Goal: Task Accomplishment & Management: Manage account settings

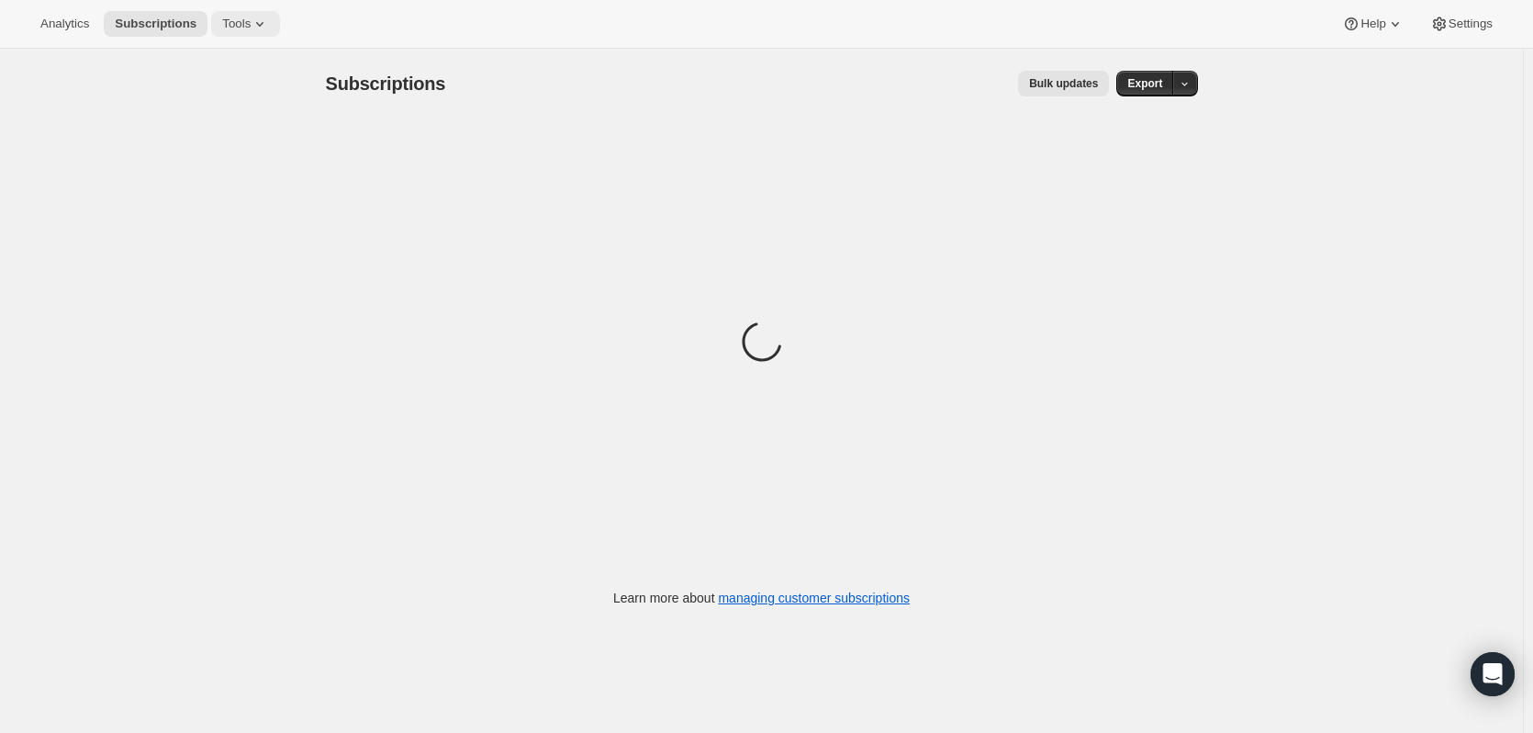
click at [230, 14] on button "Tools" at bounding box center [245, 24] width 69 height 26
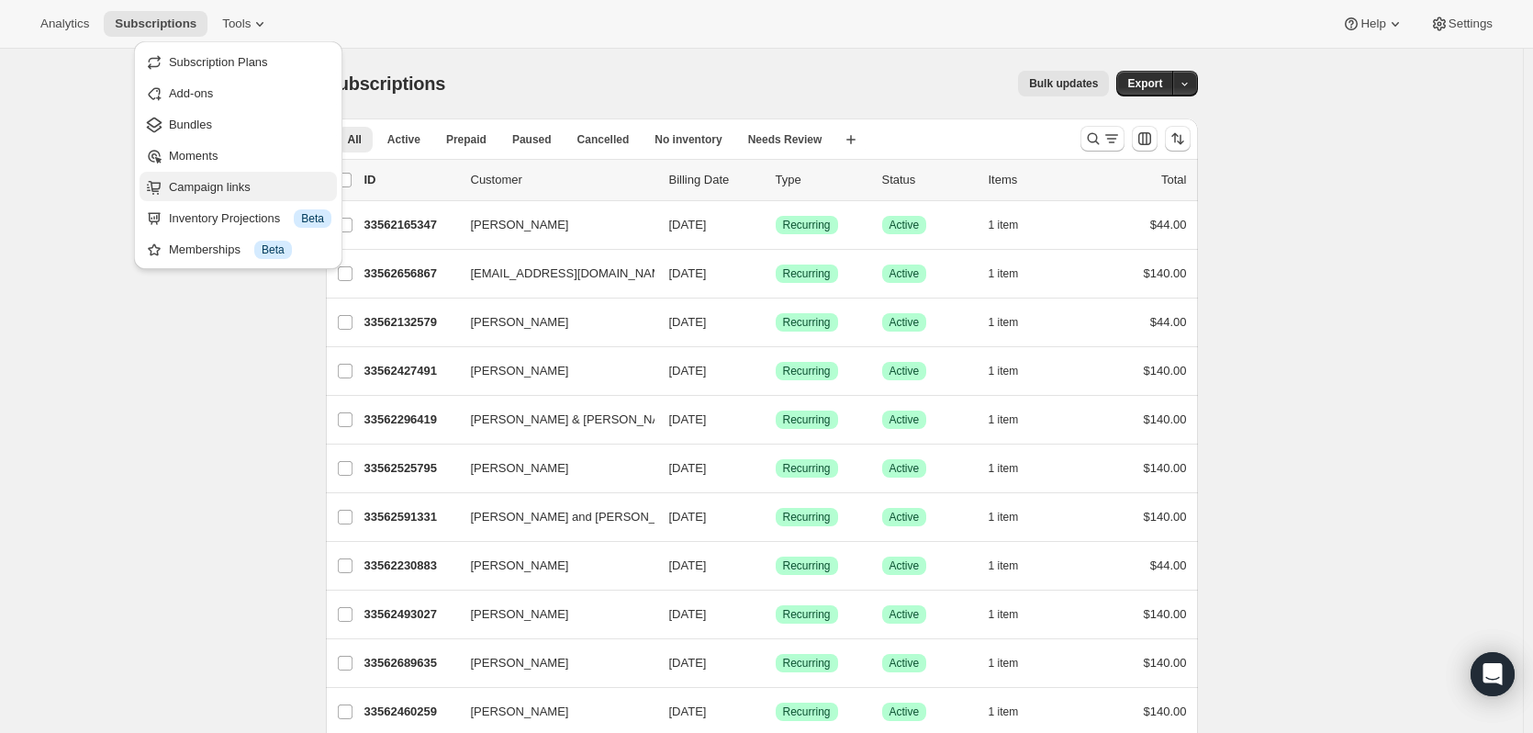
click at [193, 185] on span "Campaign links" at bounding box center [210, 187] width 82 height 14
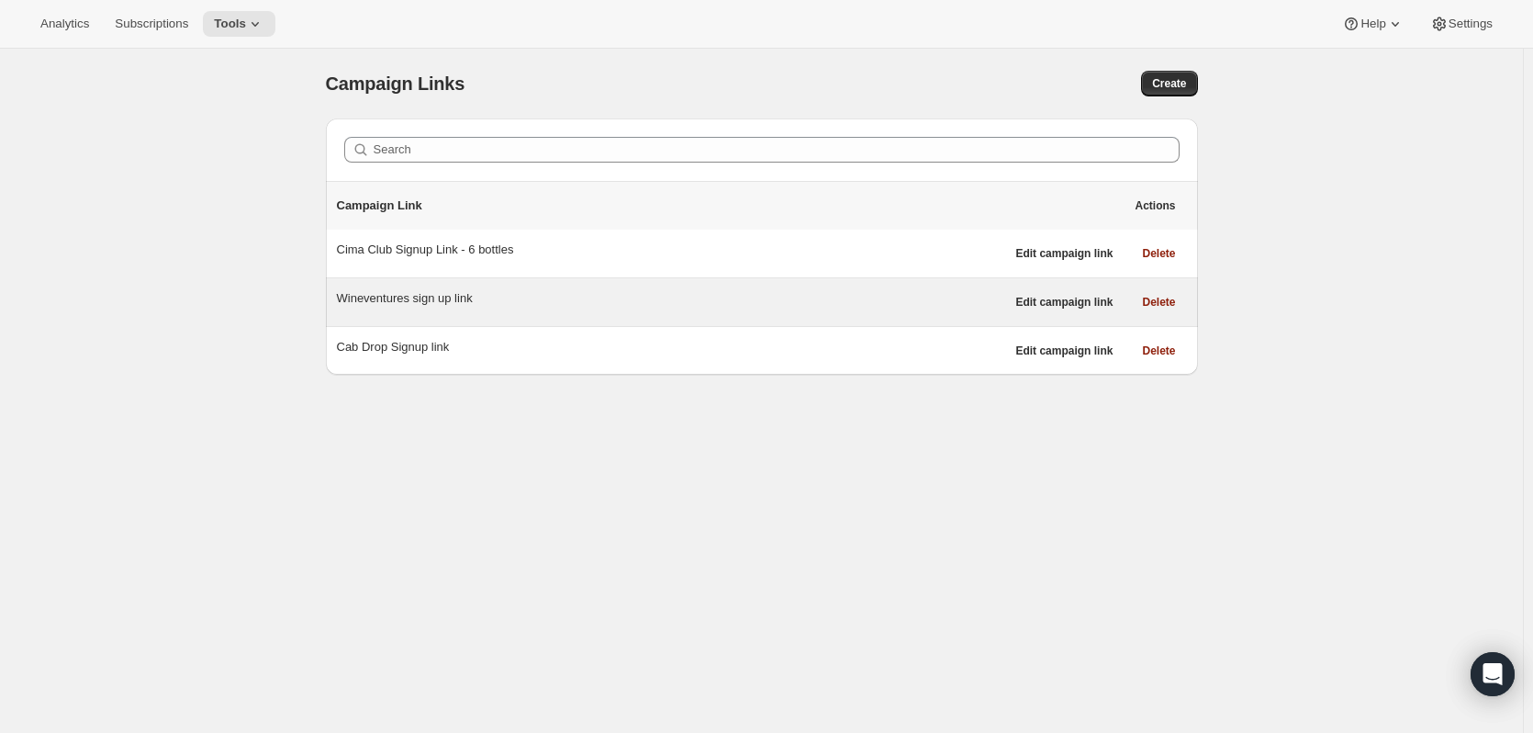
click at [411, 297] on div "Wineventures sign up link" at bounding box center [671, 298] width 668 height 18
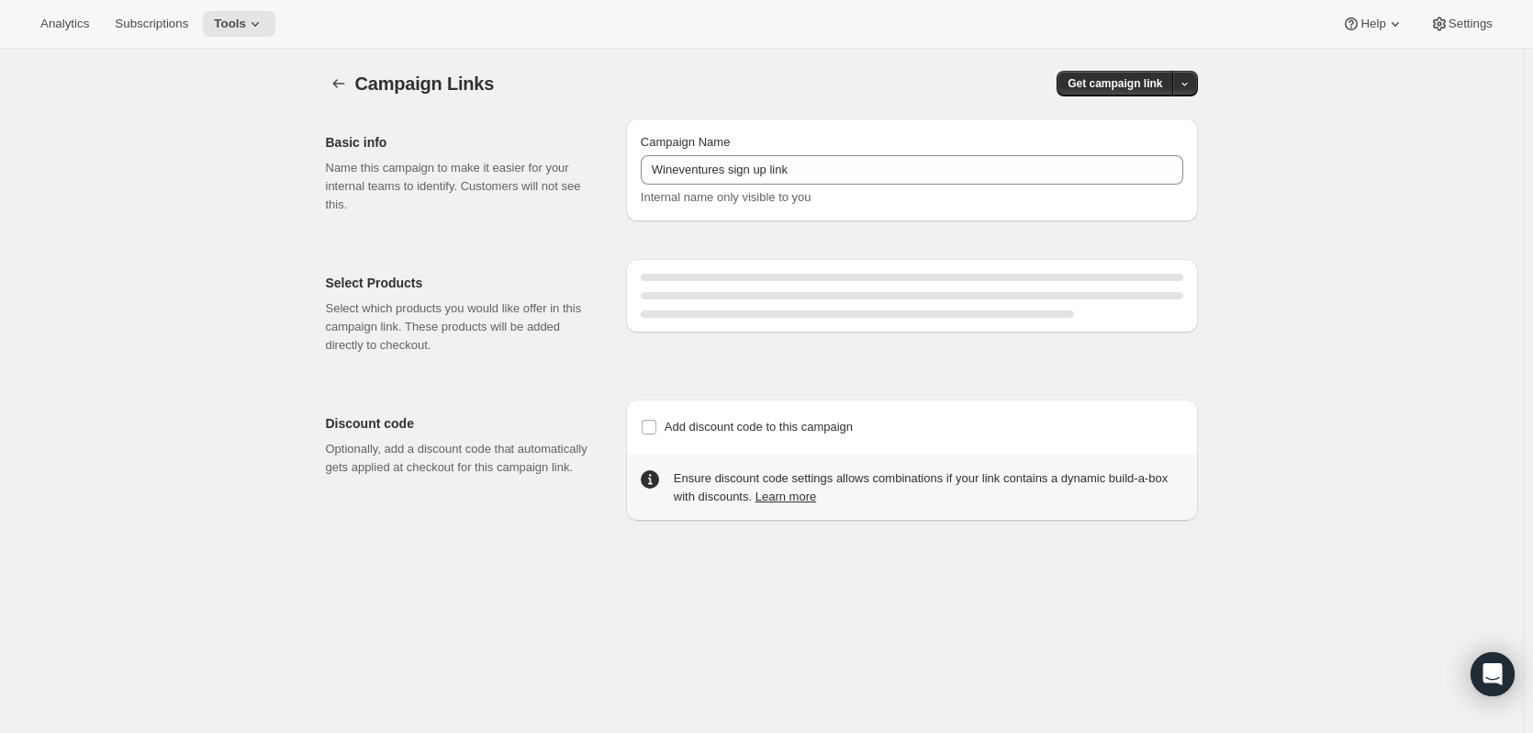
select select "gid://shopify/SellingPlan/15563194467"
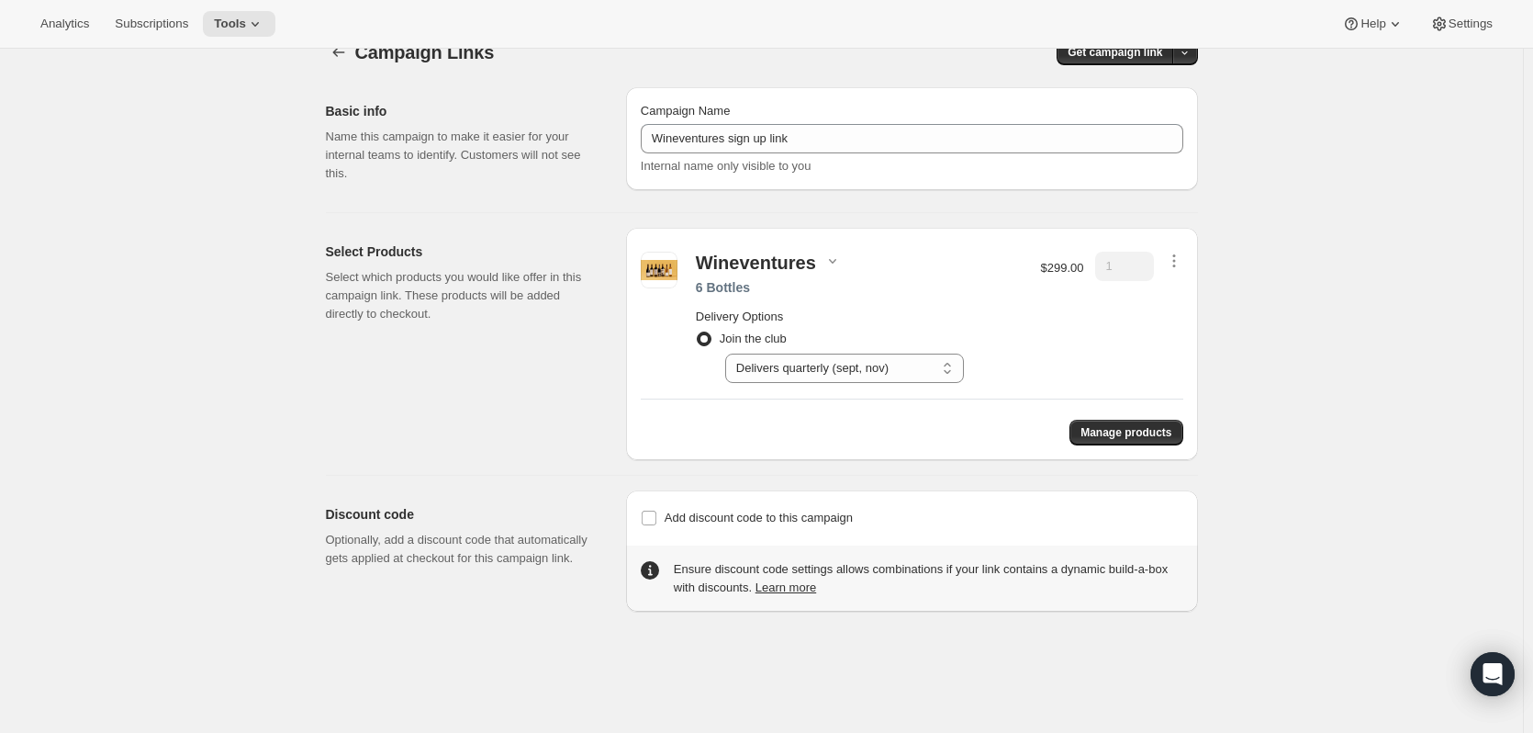
scroll to position [49, 0]
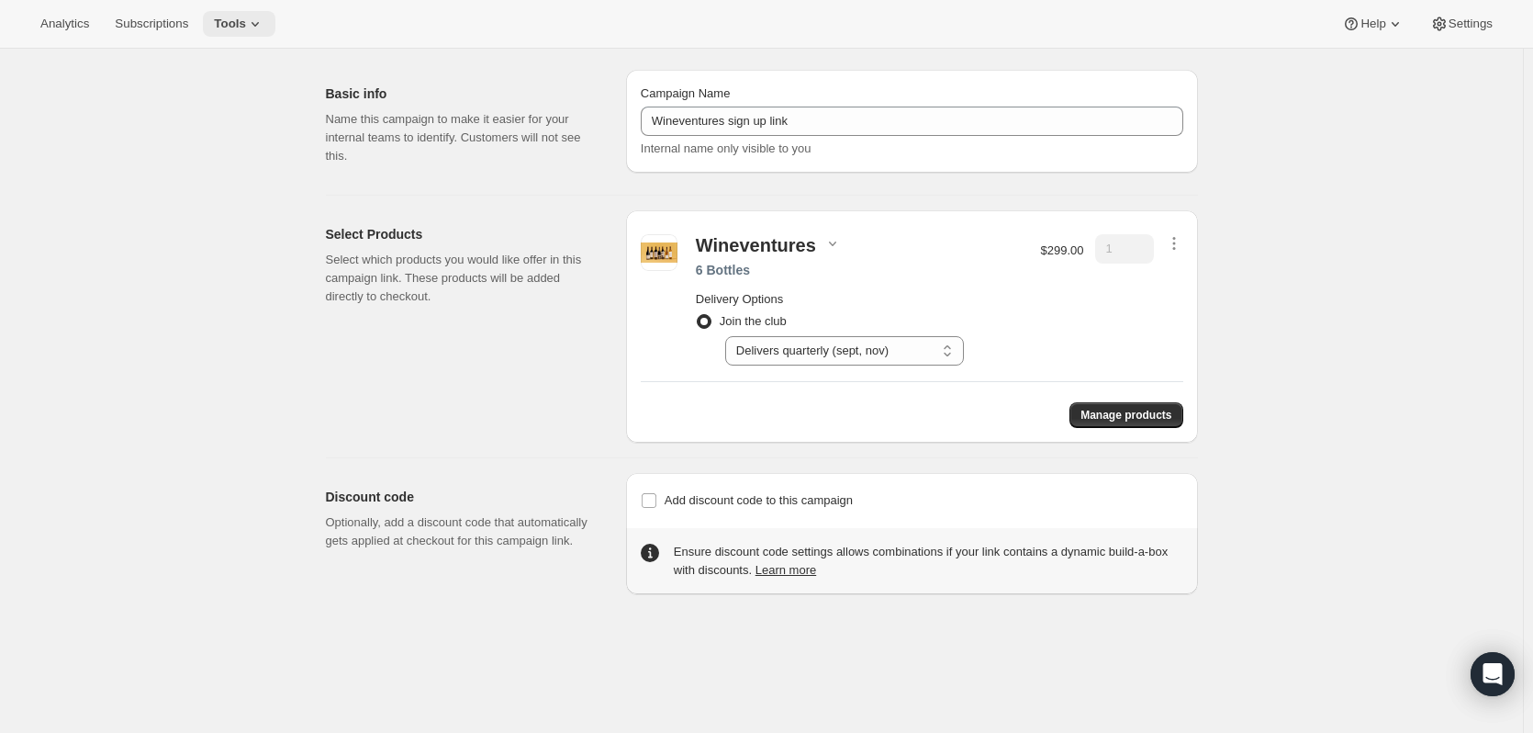
click at [224, 18] on span "Tools" at bounding box center [230, 24] width 32 height 15
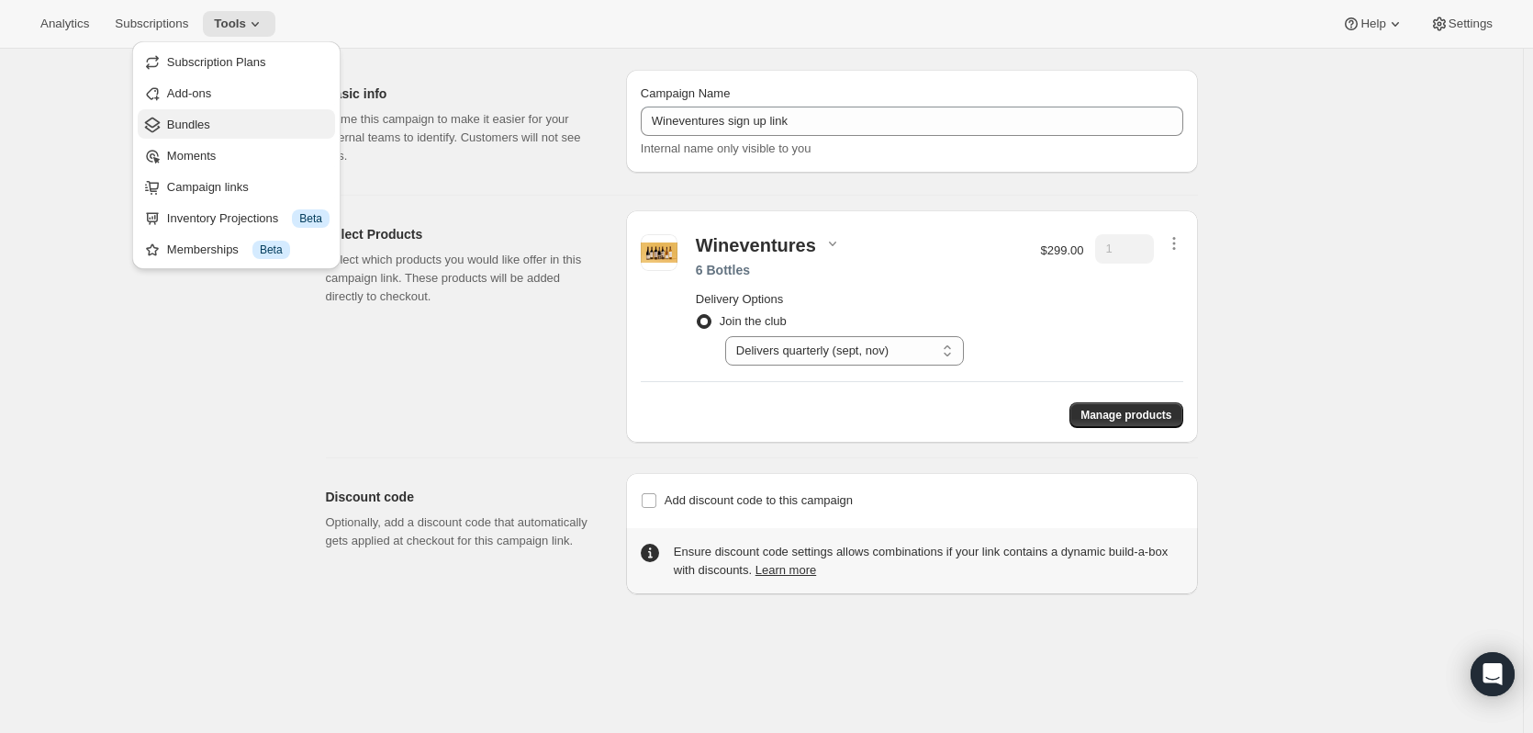
click at [195, 120] on span "Bundles" at bounding box center [188, 125] width 43 height 14
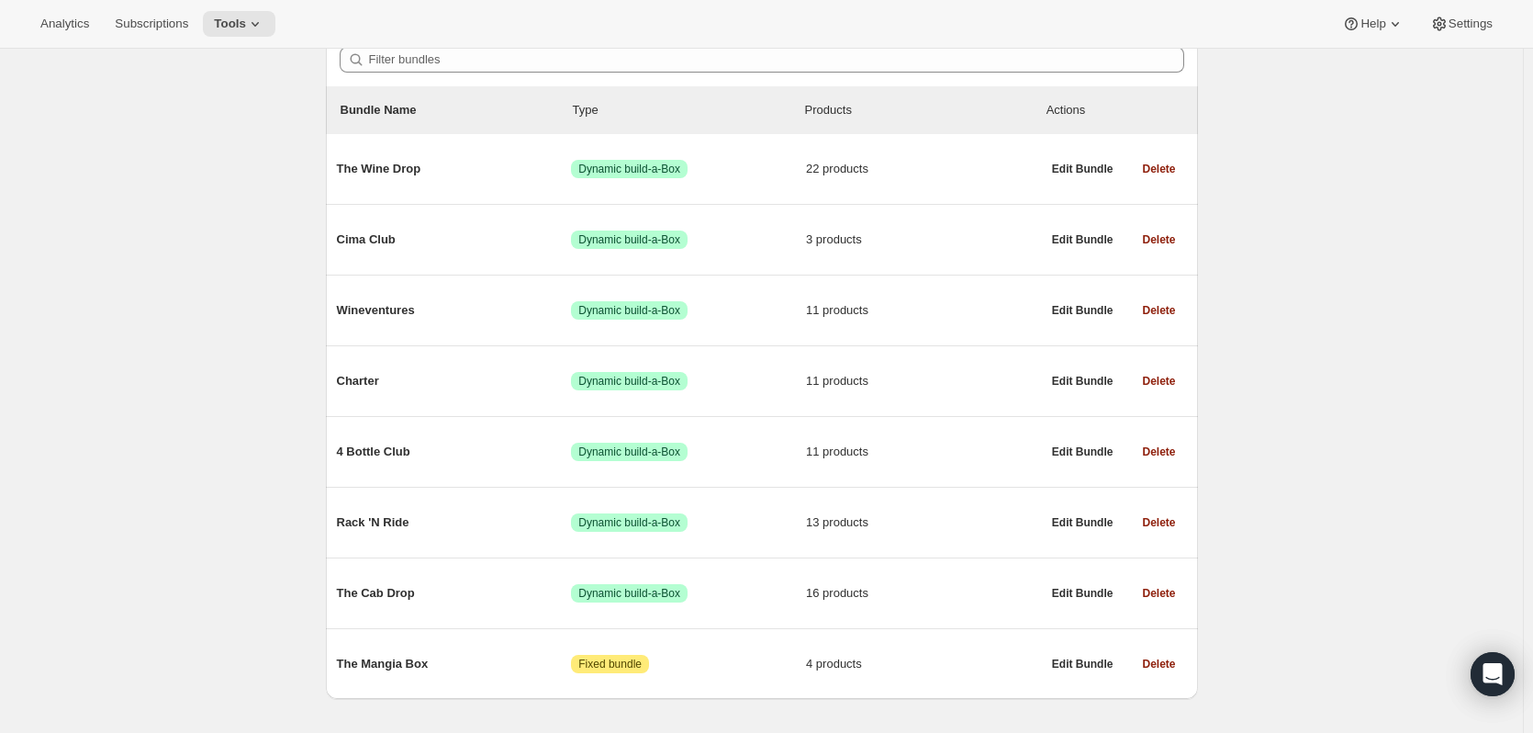
scroll to position [184, 0]
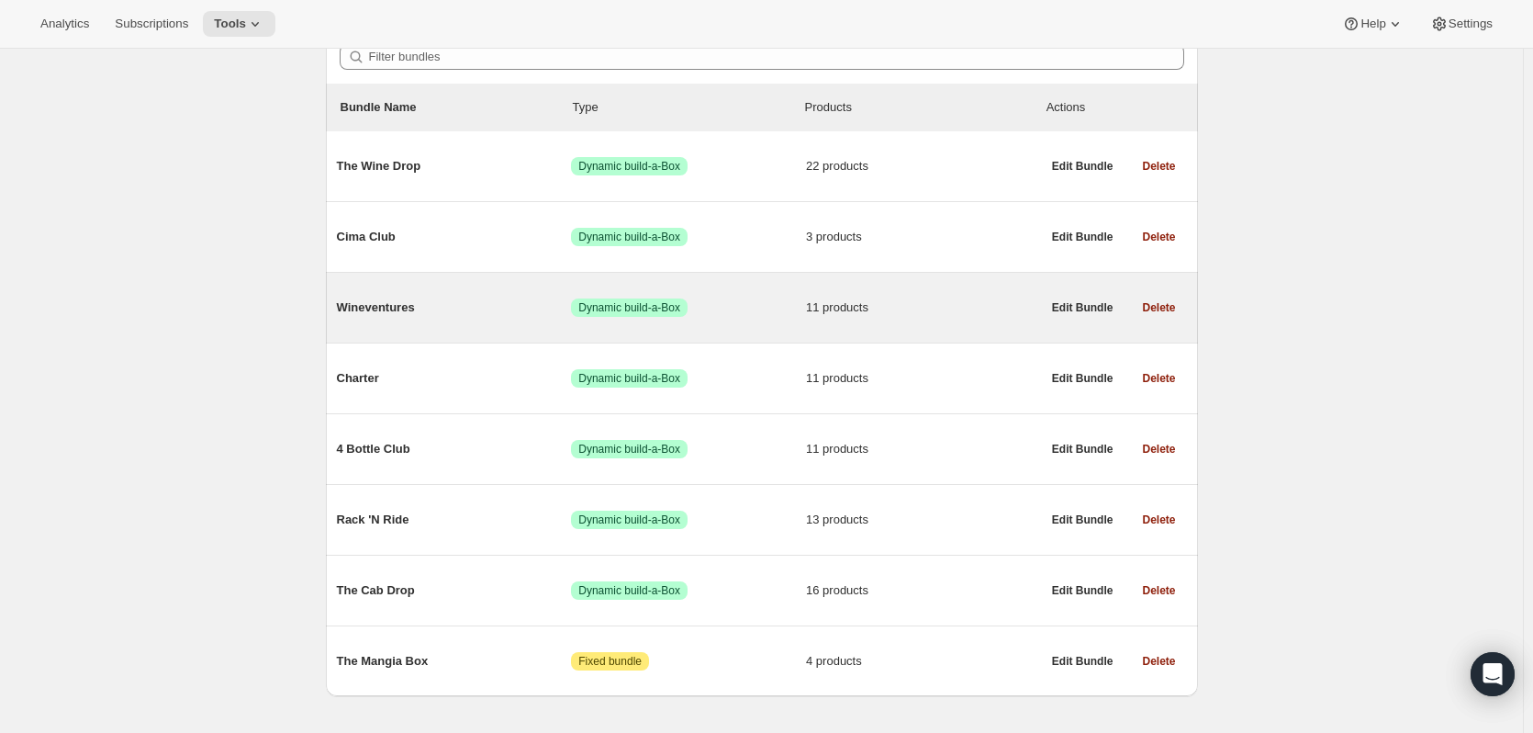
click at [414, 304] on span "Wineventures" at bounding box center [454, 307] width 235 height 18
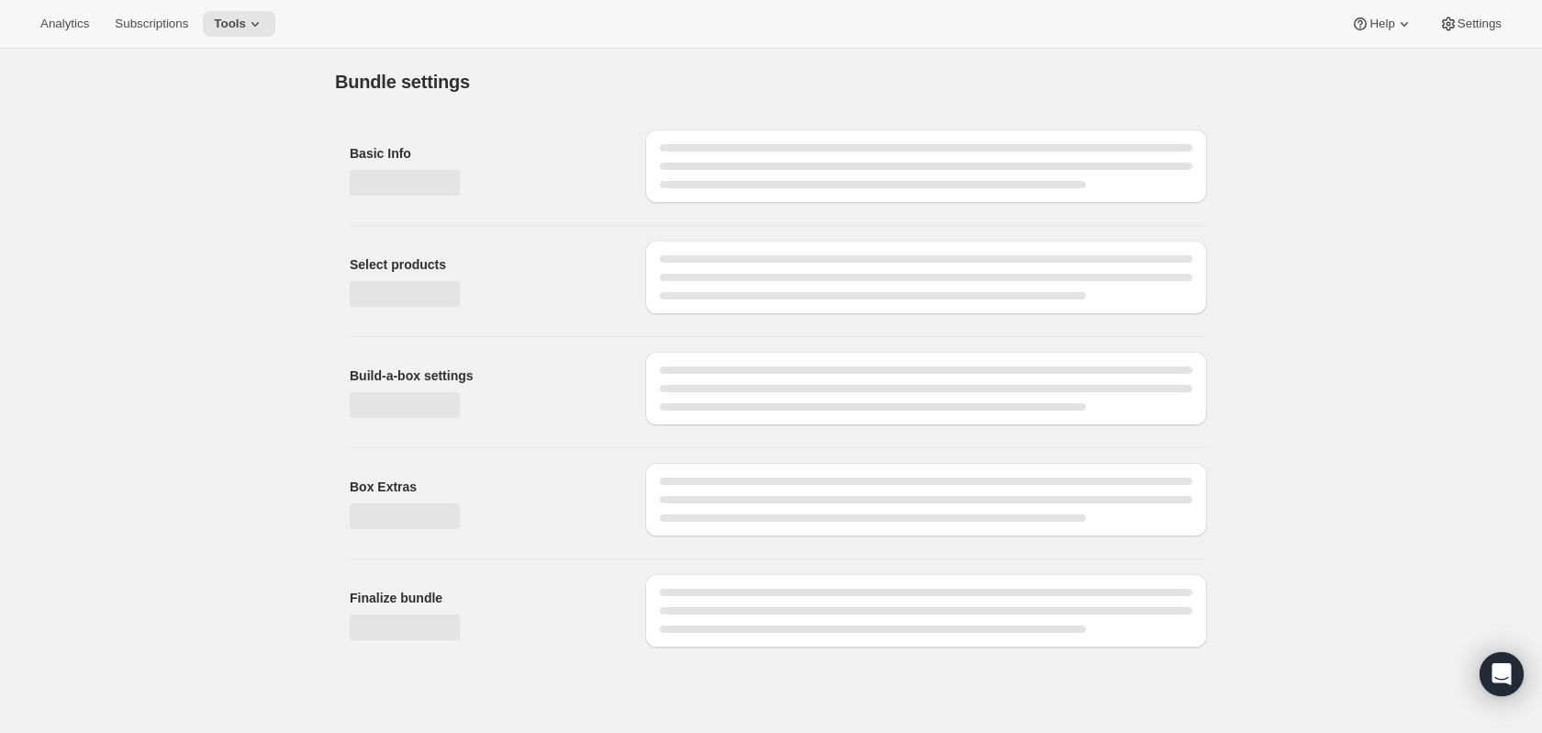
type input "Wineventures"
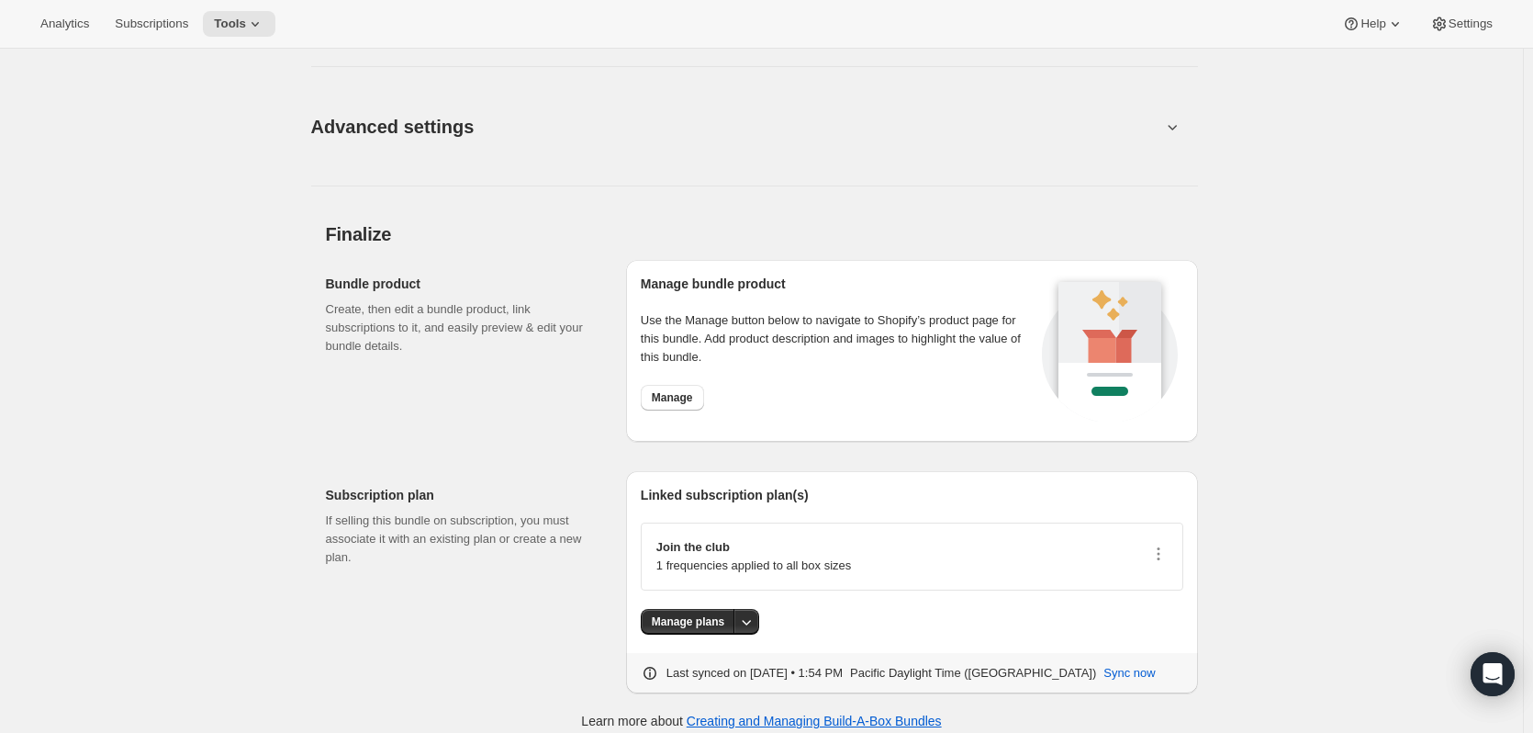
scroll to position [2331, 0]
